Goal: Task Accomplishment & Management: Use online tool/utility

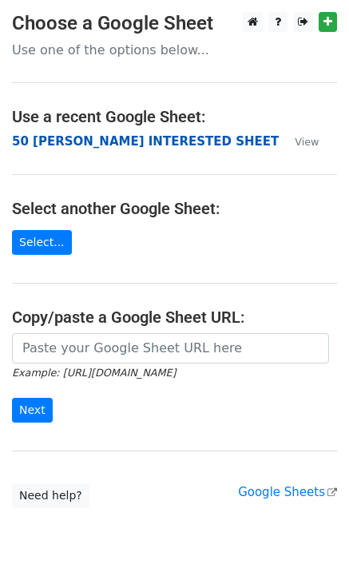
click at [97, 146] on strong "50 KEVIN INTERESTED SHEET" at bounding box center [145, 141] width 267 height 14
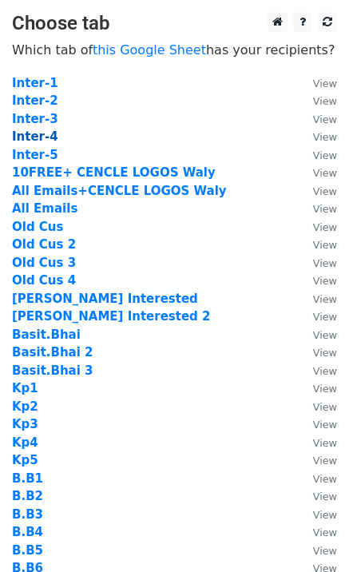
click at [43, 138] on strong "Inter-4" at bounding box center [35, 136] width 46 height 14
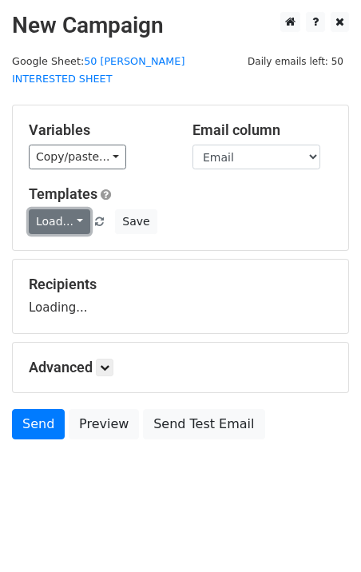
click at [66, 209] on link "Load..." at bounding box center [60, 221] width 62 height 25
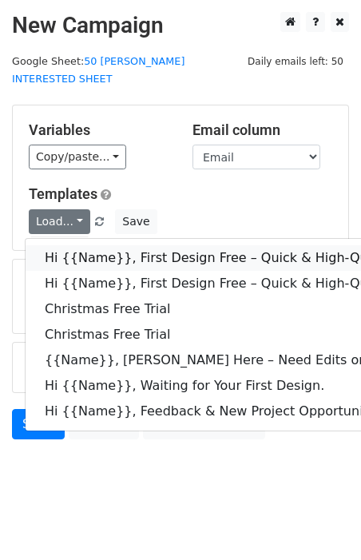
click at [102, 245] on link "Hi {{Name}}, First Design Free – Quick & High-Quality Digitizing!" at bounding box center [353, 258] width 654 height 26
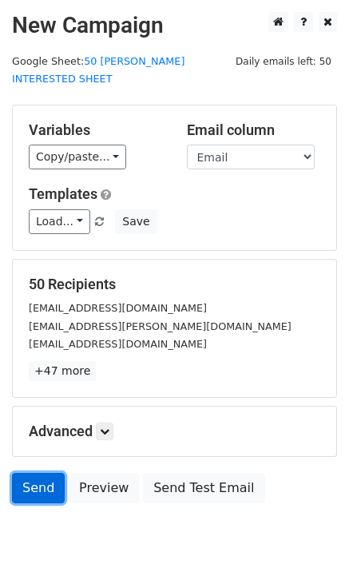
click at [39, 473] on link "Send" at bounding box center [38, 488] width 53 height 30
